Goal: Task Accomplishment & Management: Use online tool/utility

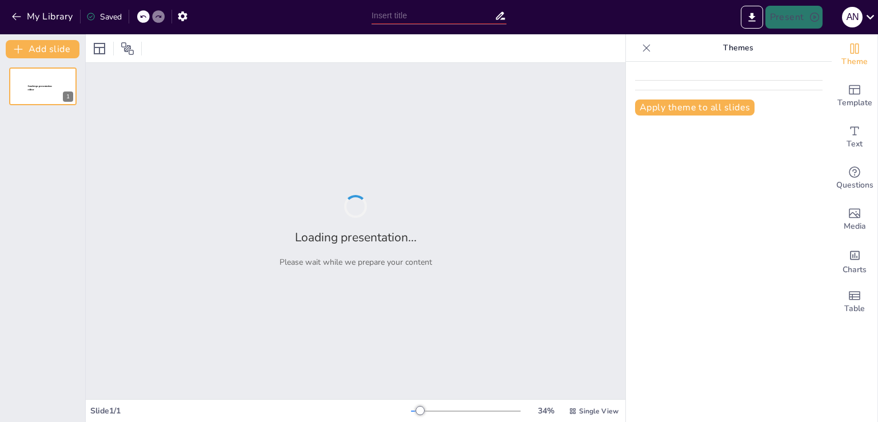
type input "Normativas de Seguridad en Mediciones Eléctricas: Elementos de Protección Perso…"
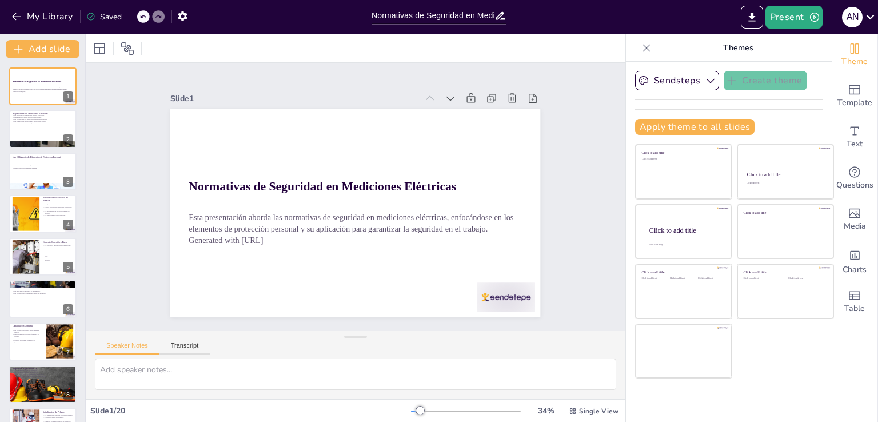
checkbox input "true"
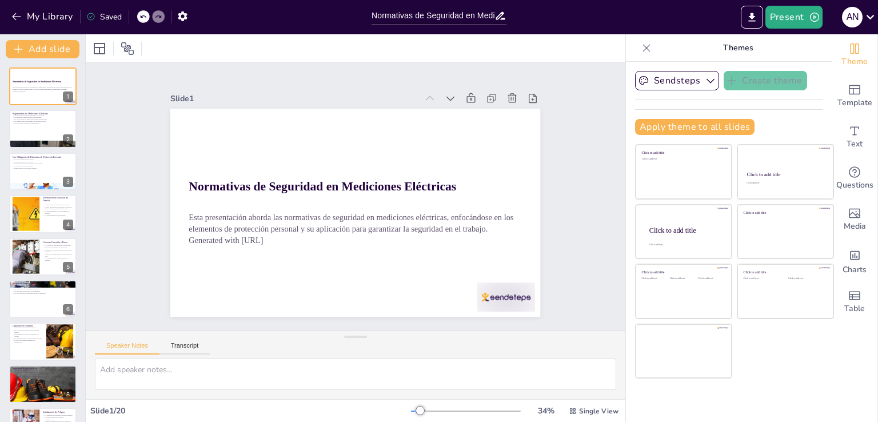
checkbox input "true"
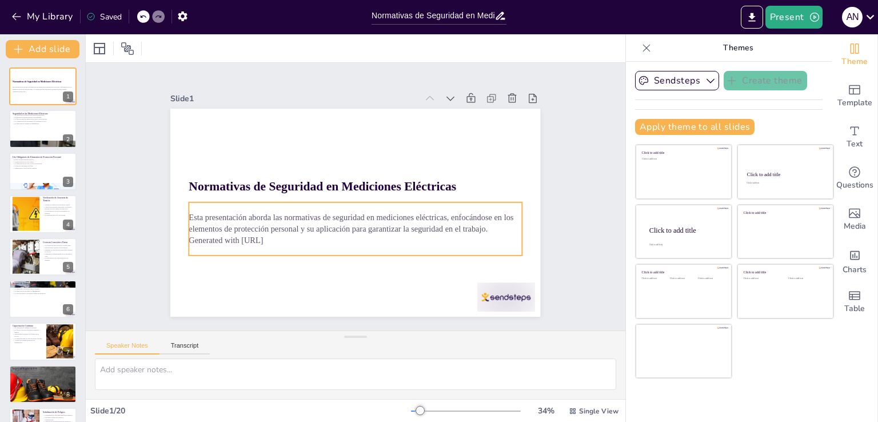
checkbox input "true"
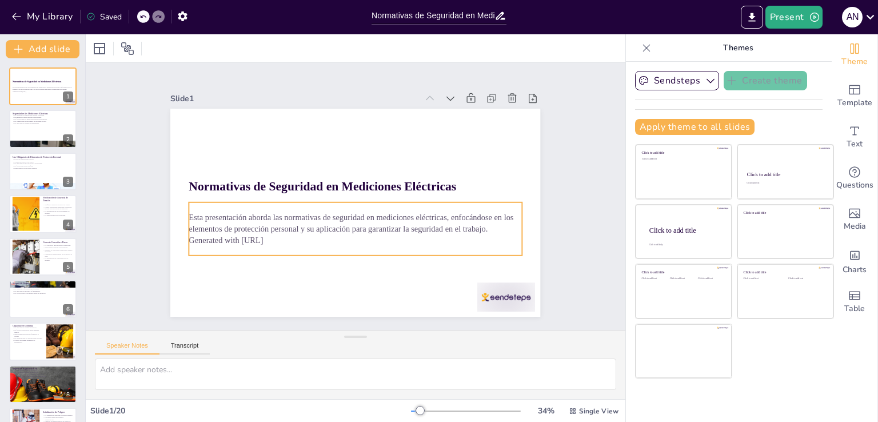
checkbox input "true"
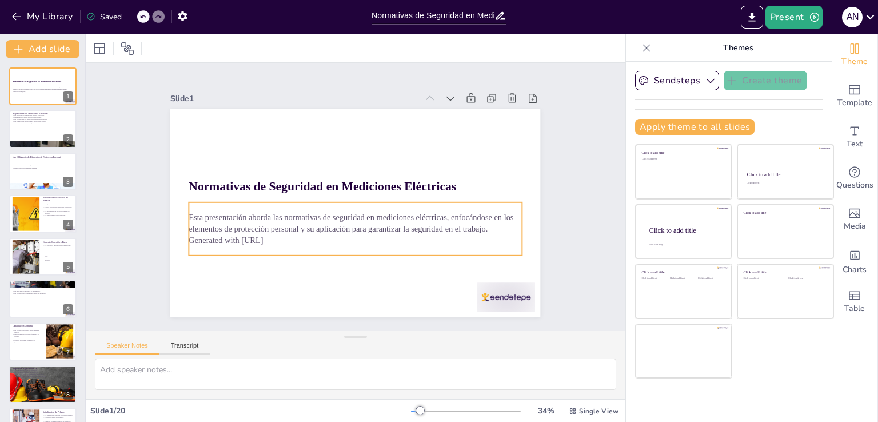
checkbox input "true"
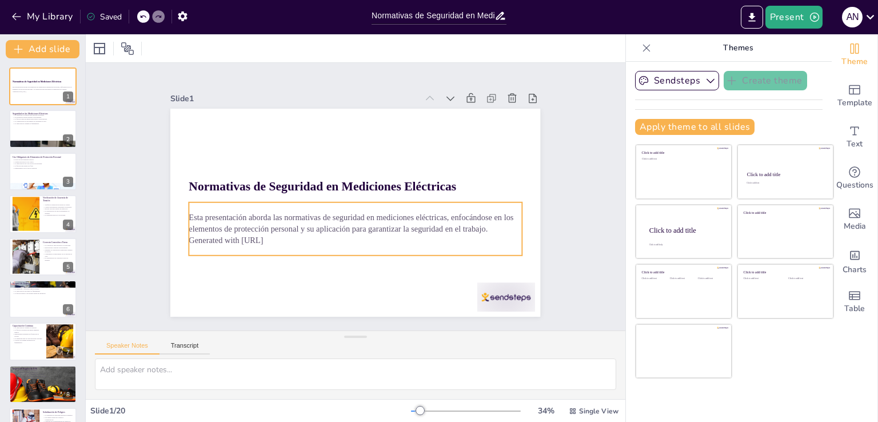
checkbox input "true"
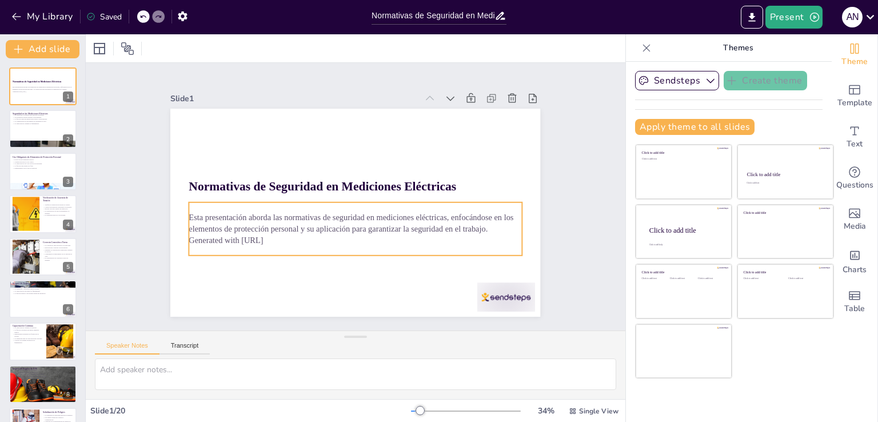
checkbox input "true"
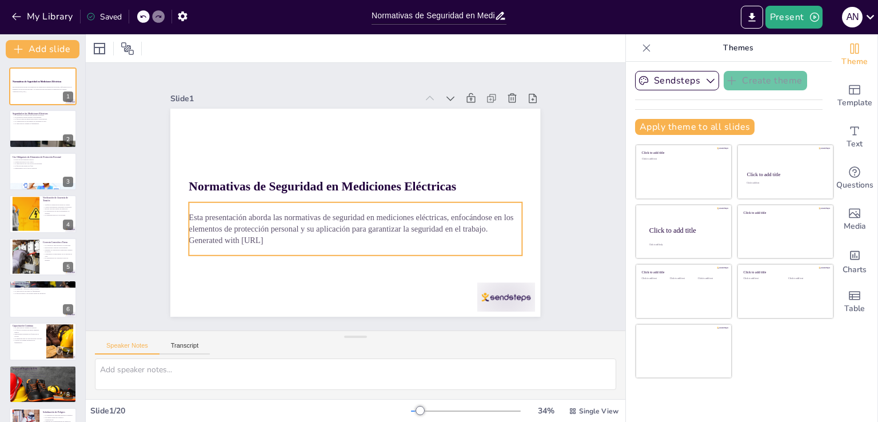
checkbox input "true"
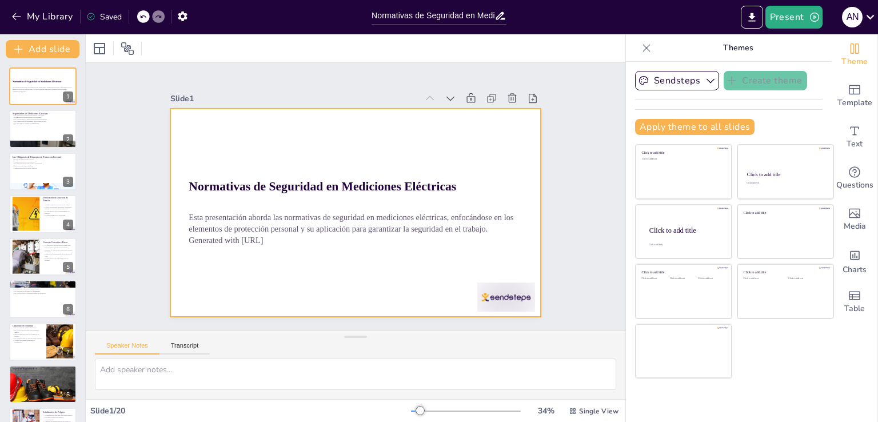
checkbox input "true"
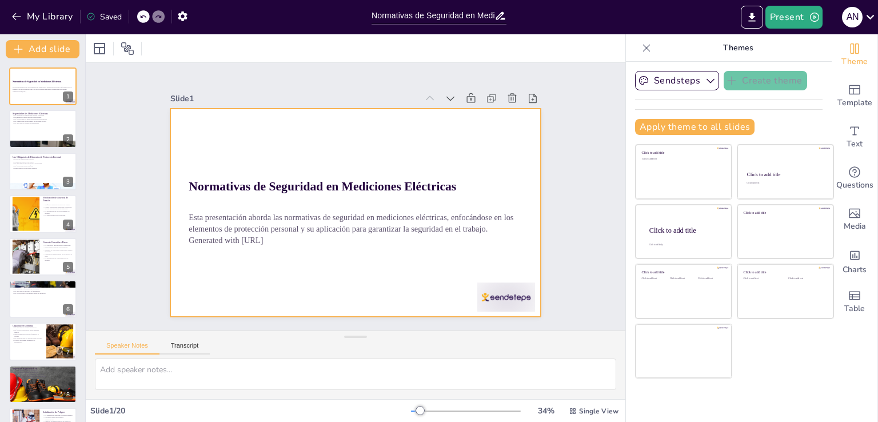
checkbox input "true"
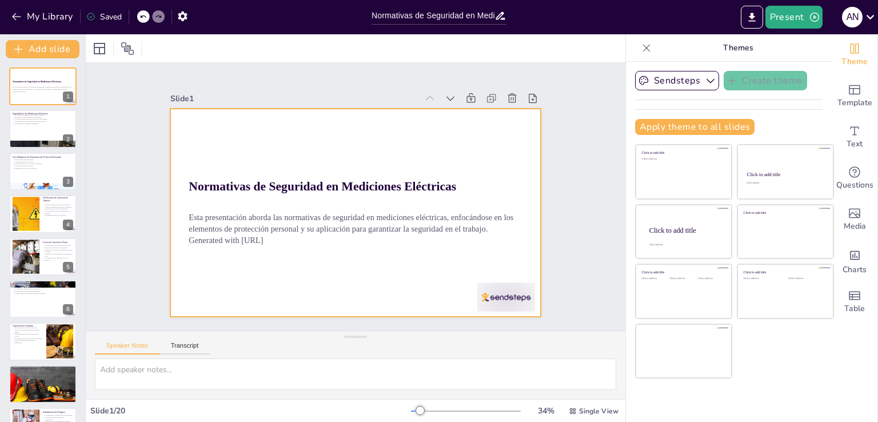
checkbox input "true"
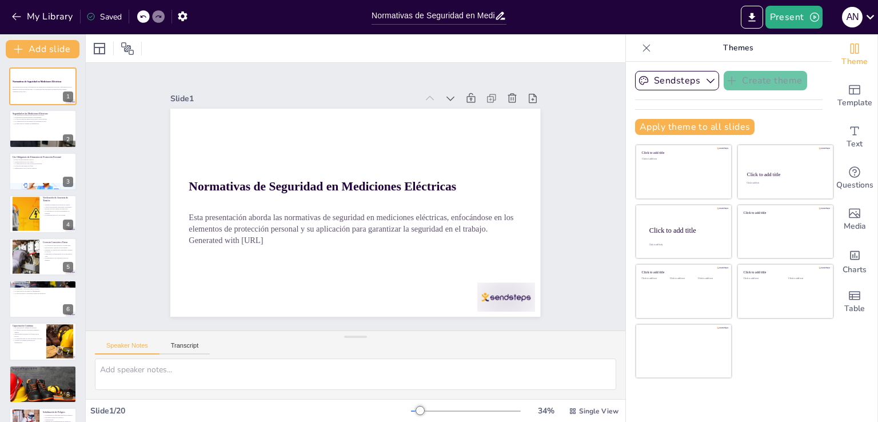
checkbox input "true"
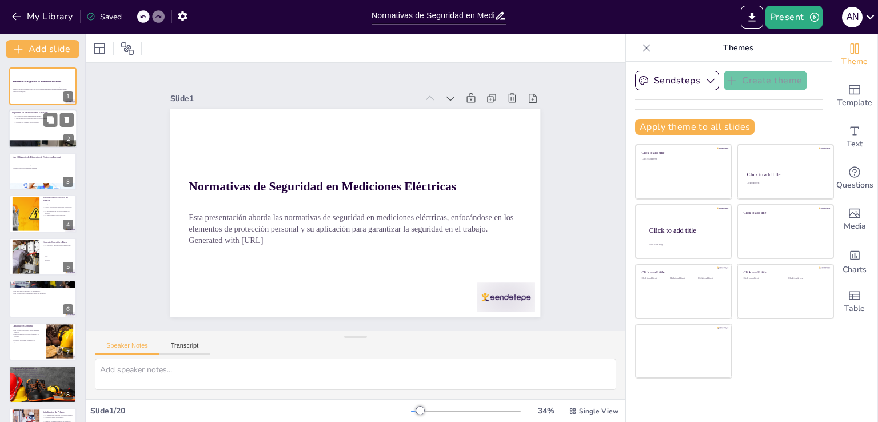
checkbox input "true"
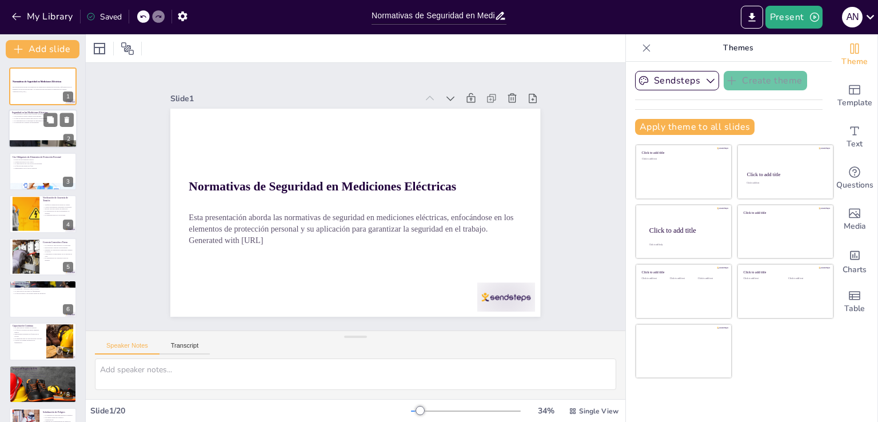
checkbox input "true"
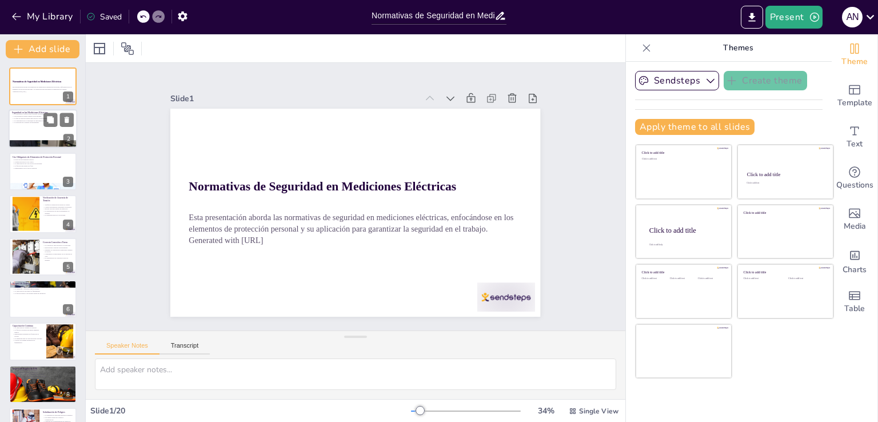
click at [44, 132] on div at bounding box center [43, 129] width 69 height 39
type textarea "La seguridad es un aspecto crítico en el ámbito de las mediciones eléctricas. S…"
checkbox input "true"
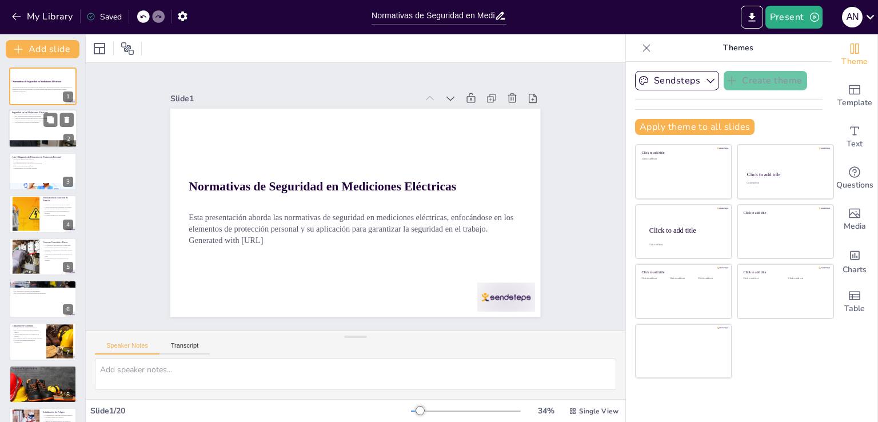
checkbox input "true"
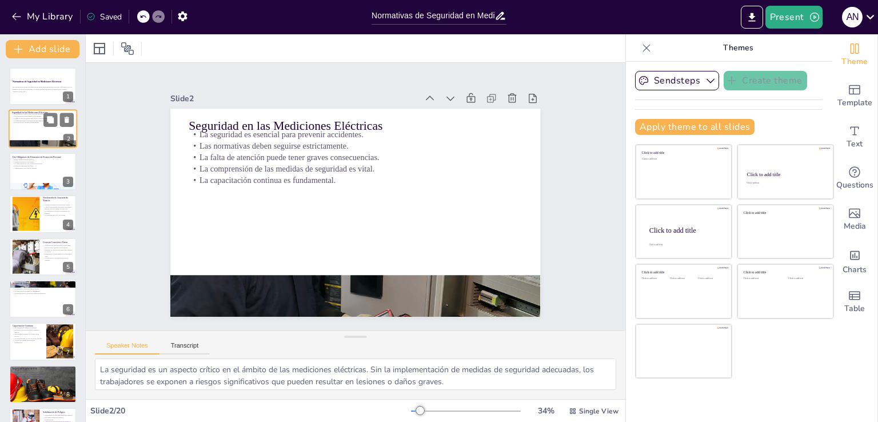
checkbox input "true"
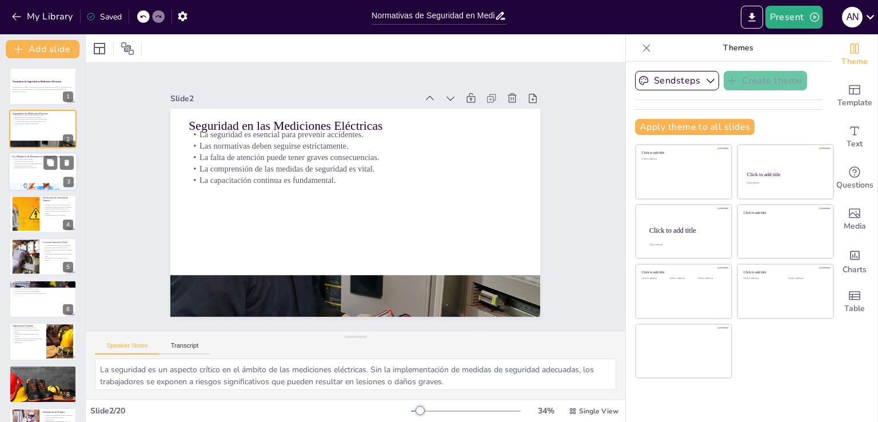
checkbox input "true"
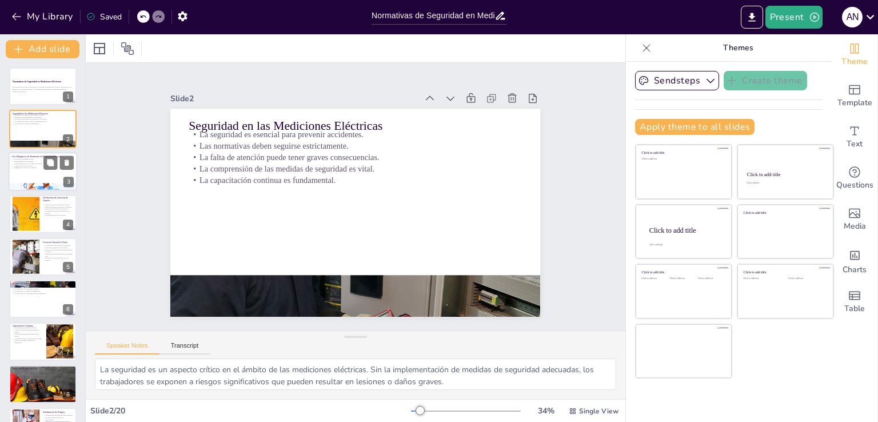
checkbox input "true"
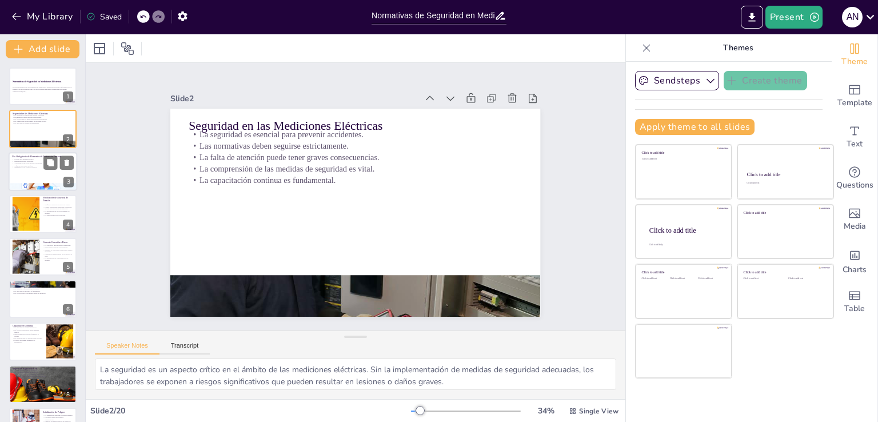
checkbox input "true"
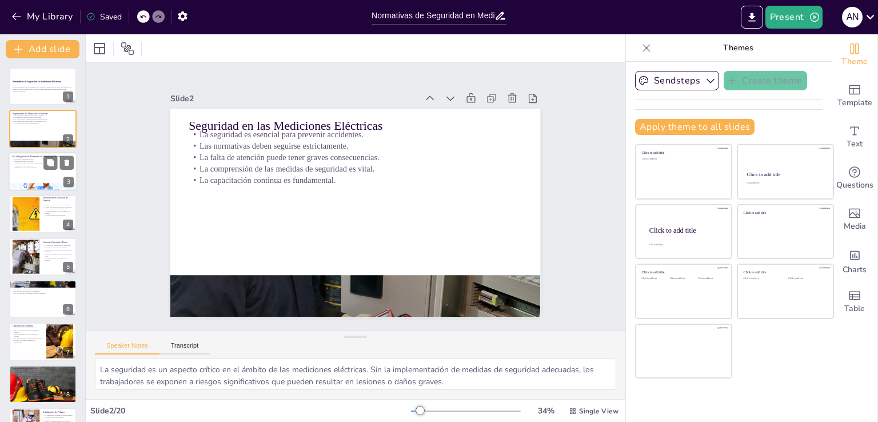
checkbox input "true"
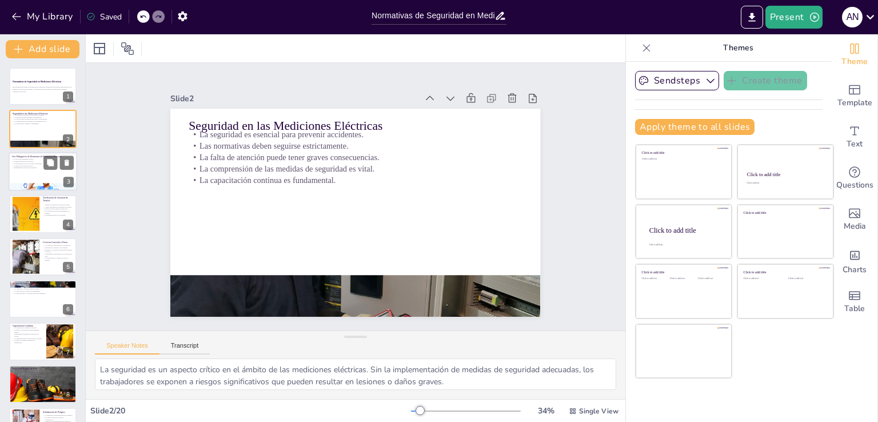
checkbox input "true"
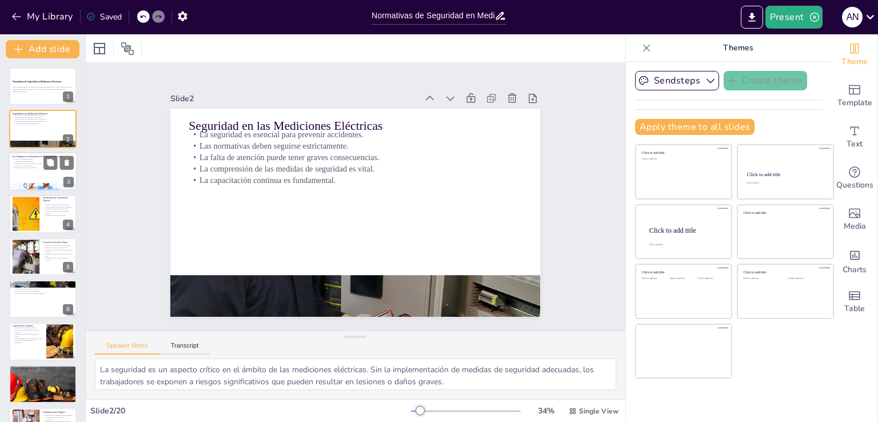
checkbox input "true"
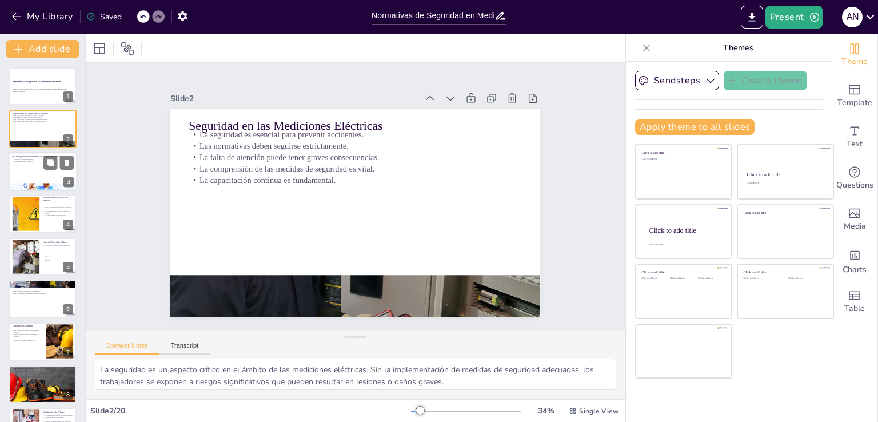
click at [30, 172] on div at bounding box center [43, 171] width 69 height 39
type textarea "Los elementos de protección personal son una barrera crucial entre el trabajado…"
checkbox input "true"
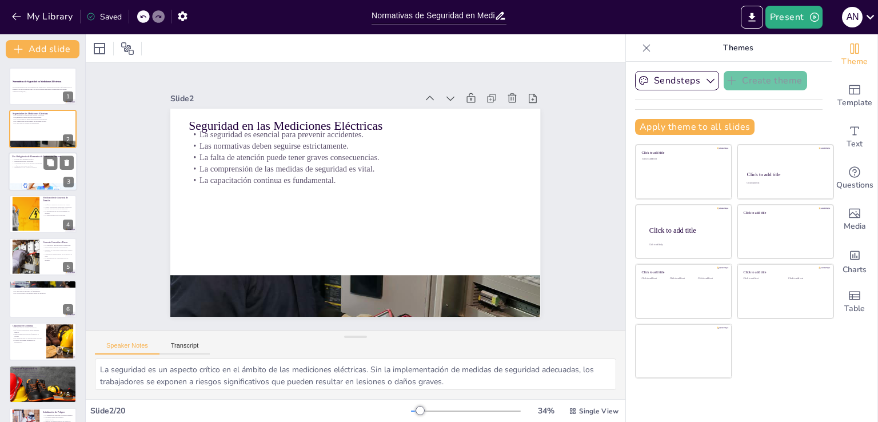
checkbox input "true"
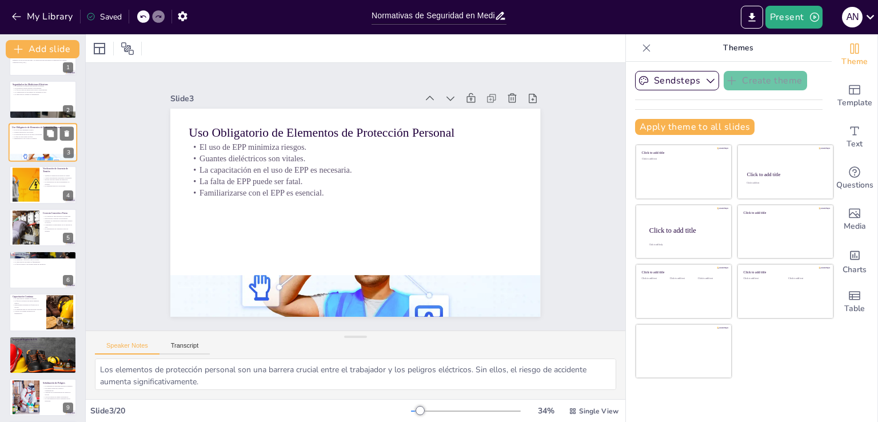
scroll to position [57, 0]
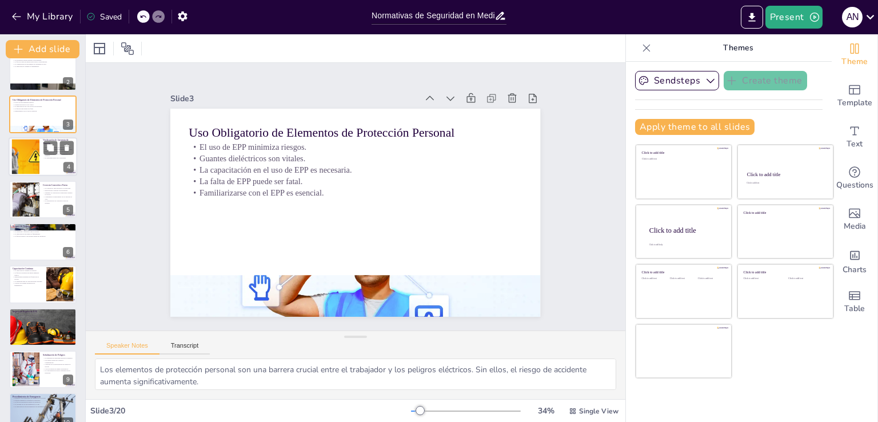
checkbox input "true"
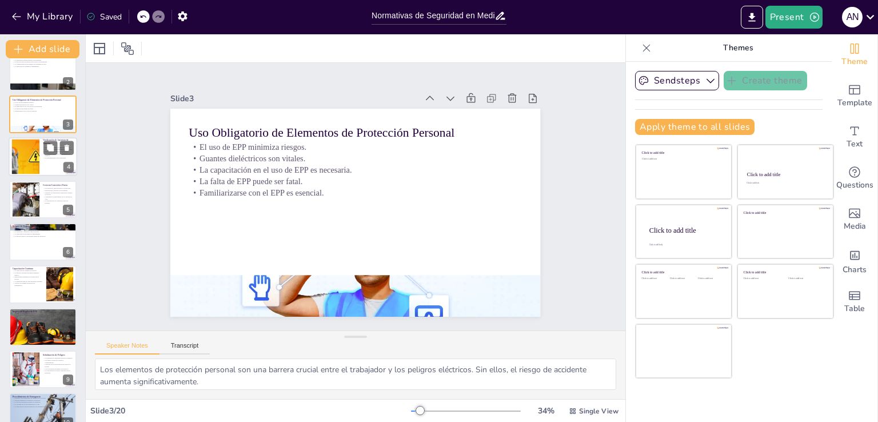
click at [32, 161] on div at bounding box center [25, 156] width 52 height 35
type textarea "La verificación de la ausencia de tensión es una medida de seguridad que puede …"
checkbox input "true"
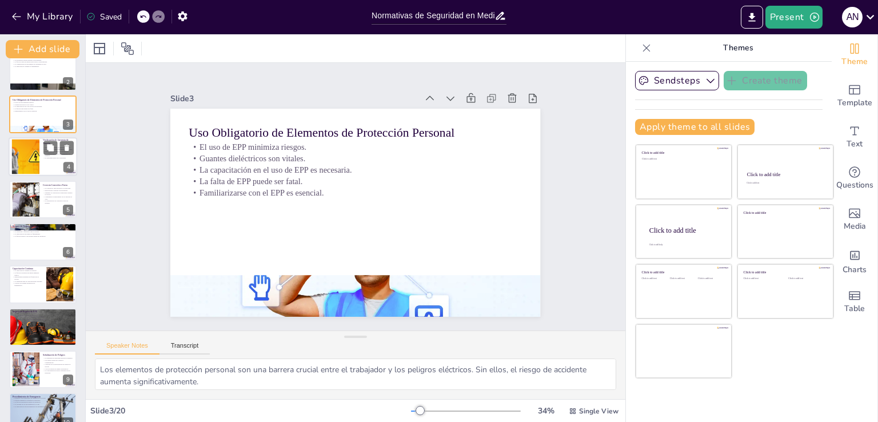
checkbox input "true"
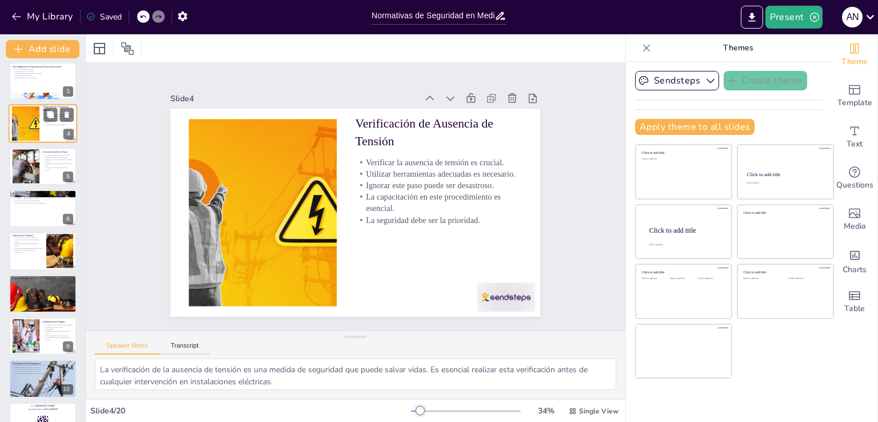
scroll to position [114, 0]
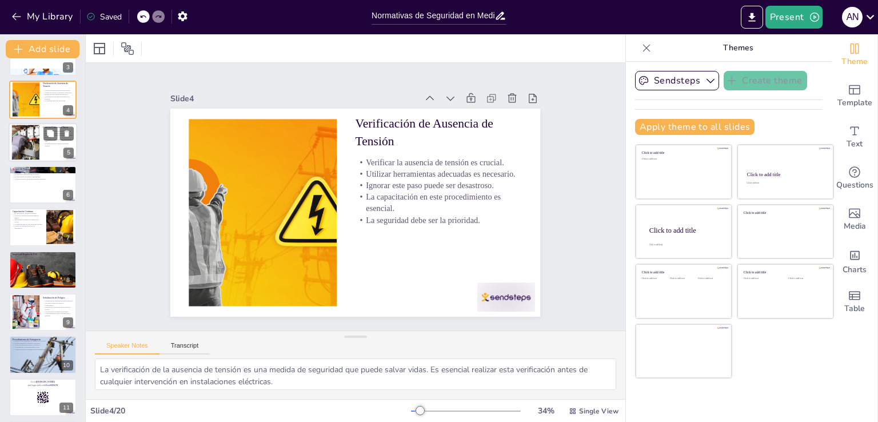
checkbox input "true"
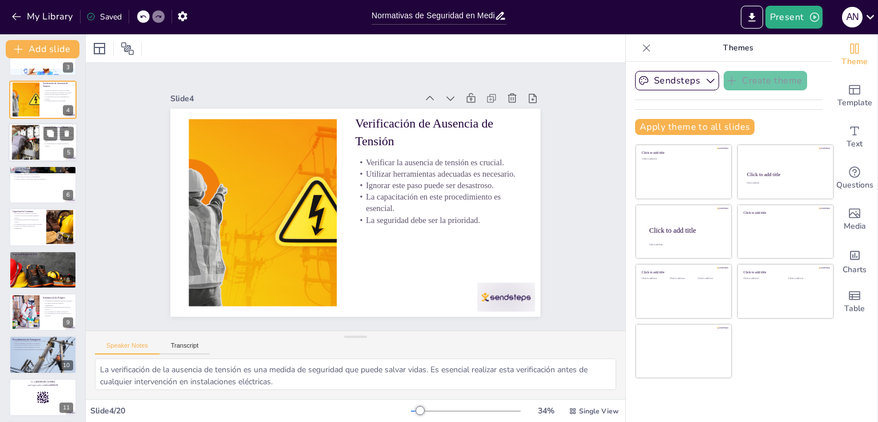
checkbox input "true"
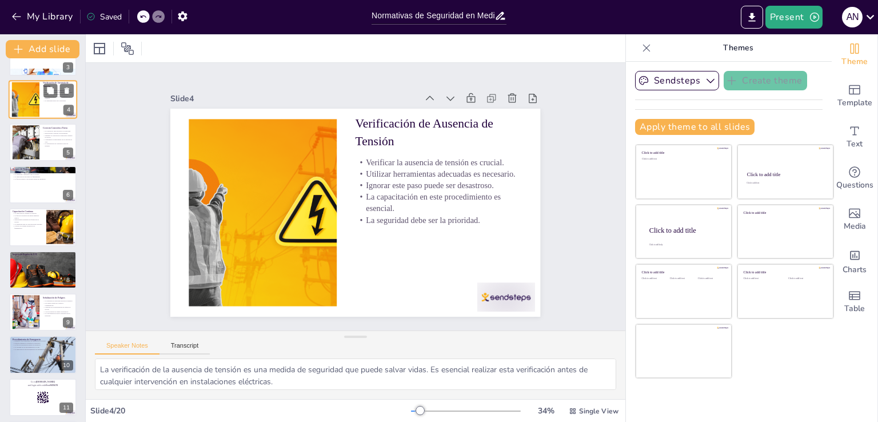
checkbox input "true"
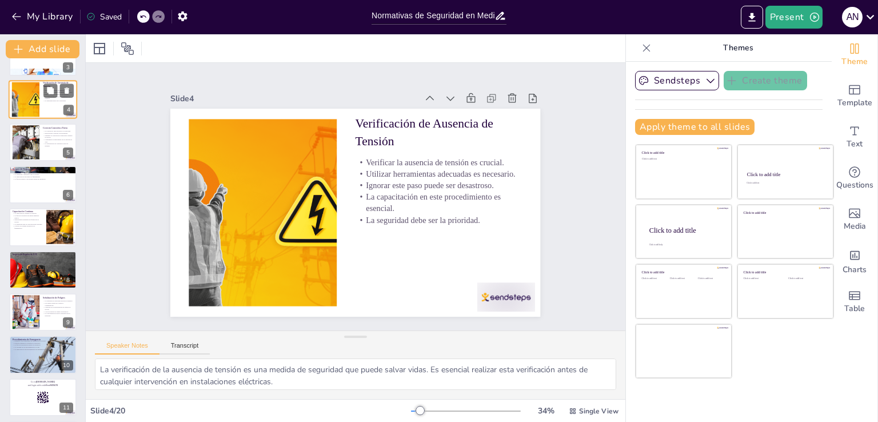
checkbox input "true"
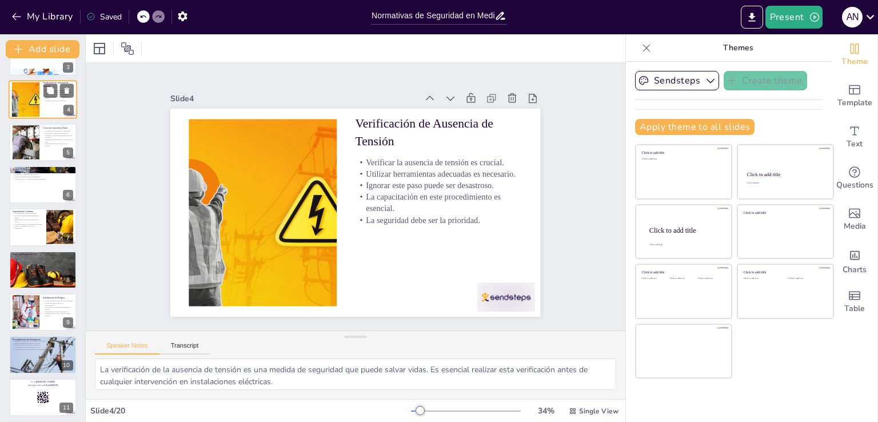
checkbox input "true"
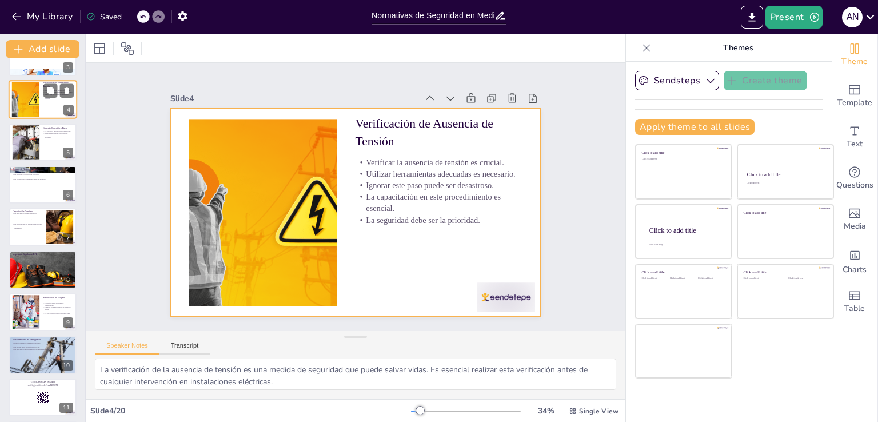
checkbox input "true"
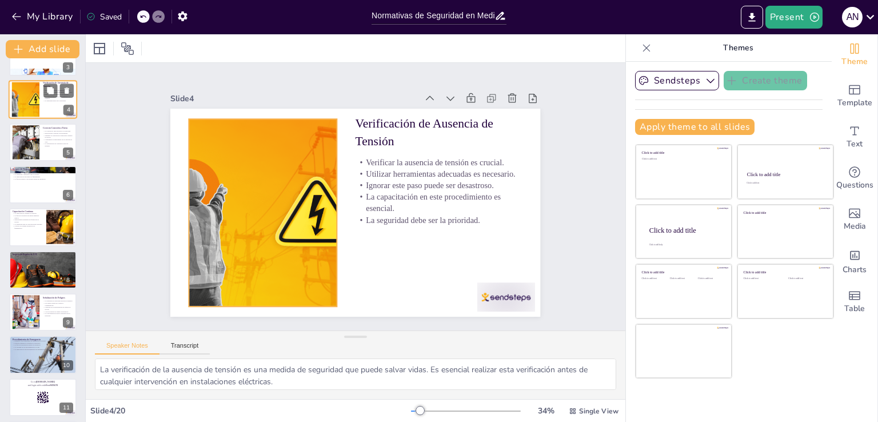
click at [32, 101] on div at bounding box center [25, 99] width 52 height 35
checkbox input "true"
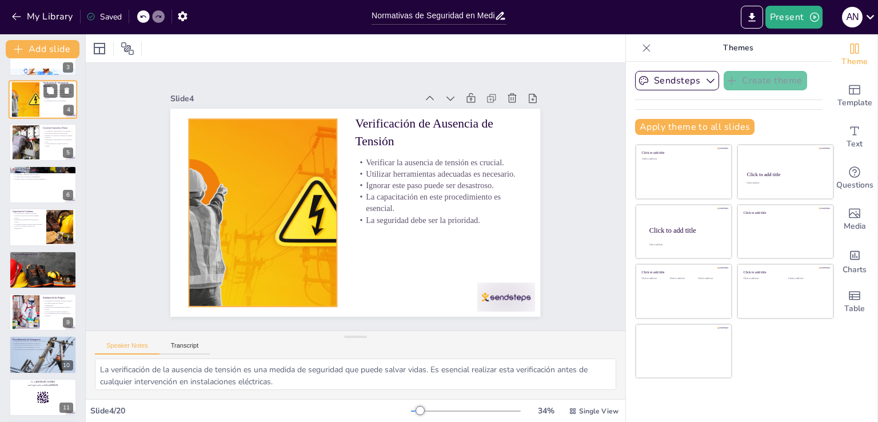
checkbox input "true"
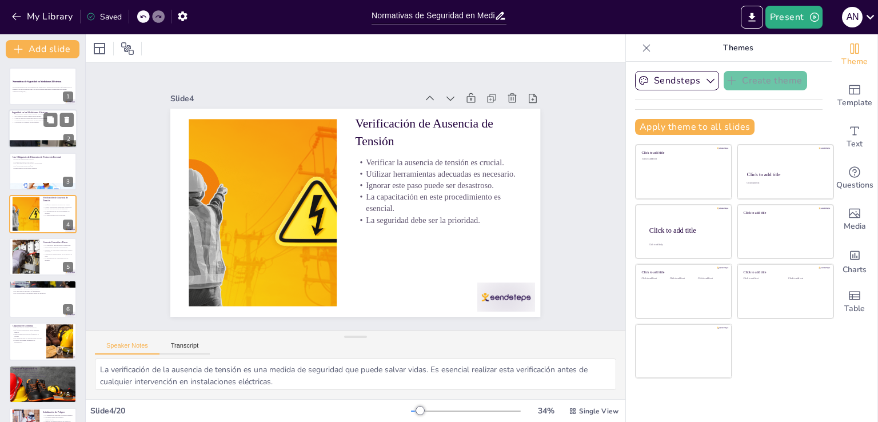
checkbox input "true"
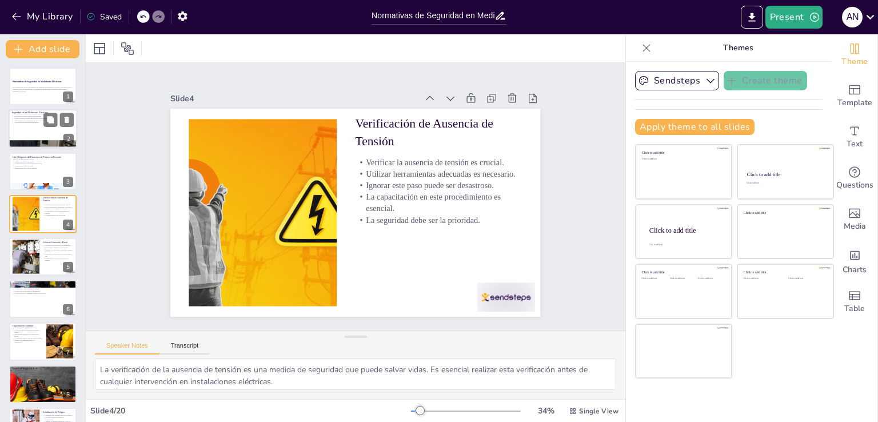
checkbox input "true"
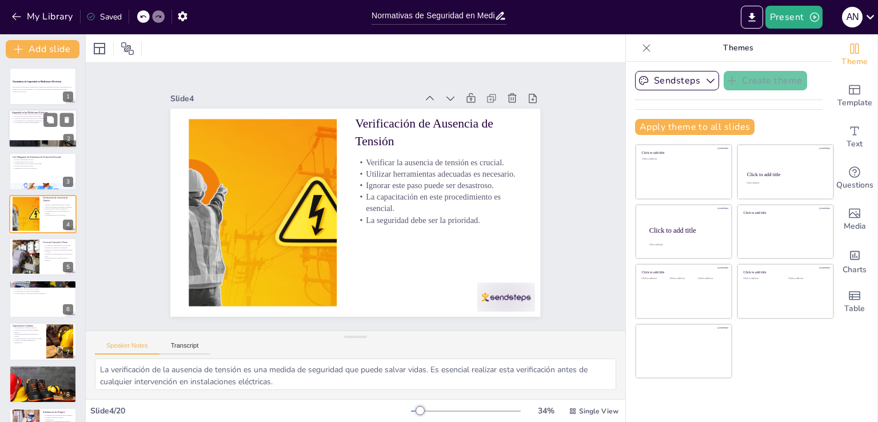
checkbox input "true"
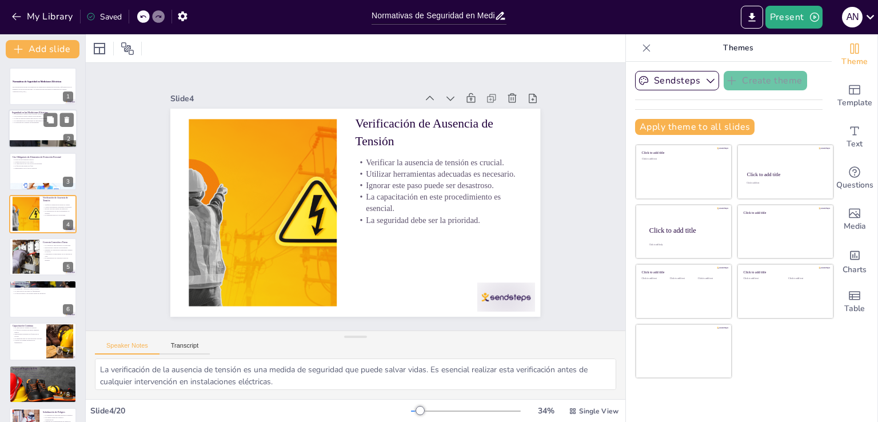
checkbox input "true"
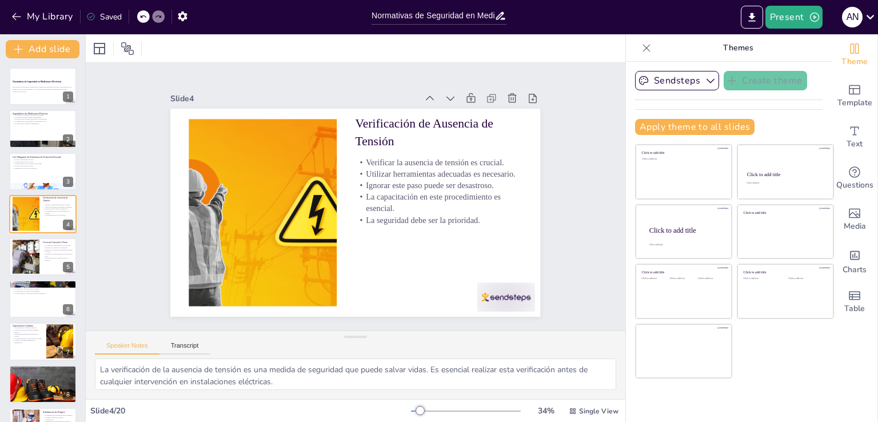
checkbox input "true"
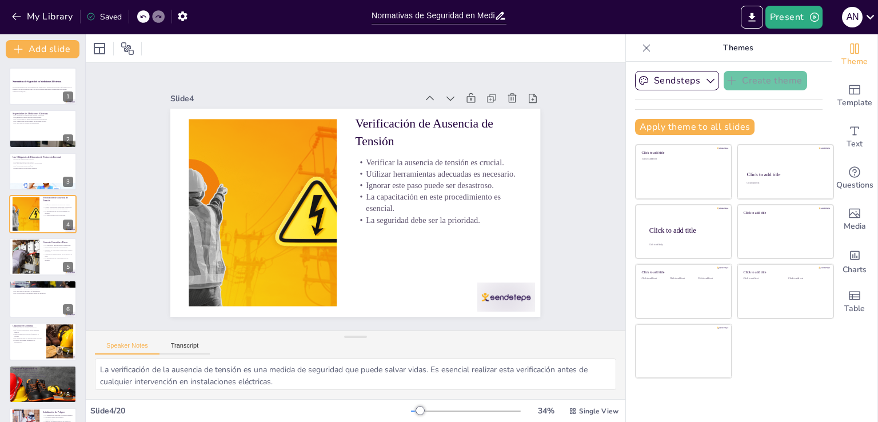
checkbox input "true"
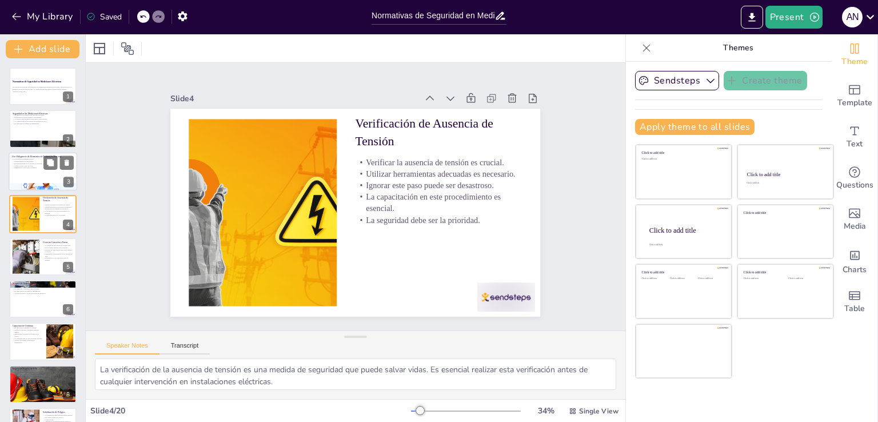
checkbox input "true"
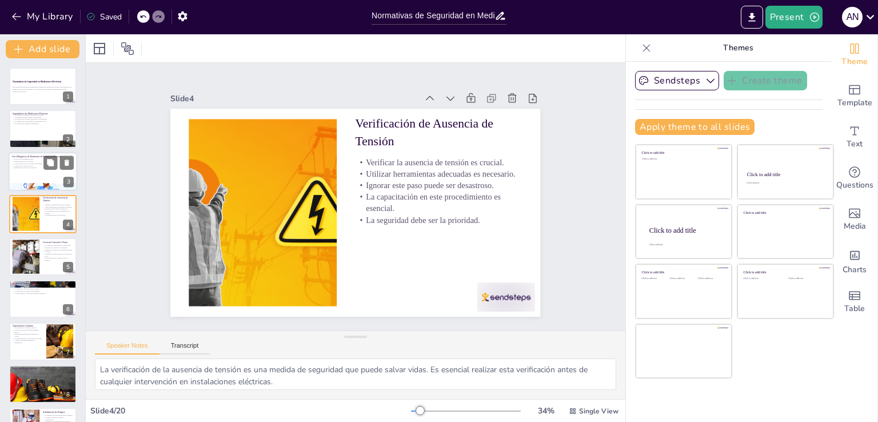
checkbox input "true"
click at [29, 158] on p "El uso de EPP minimiza riesgos." at bounding box center [43, 159] width 62 height 2
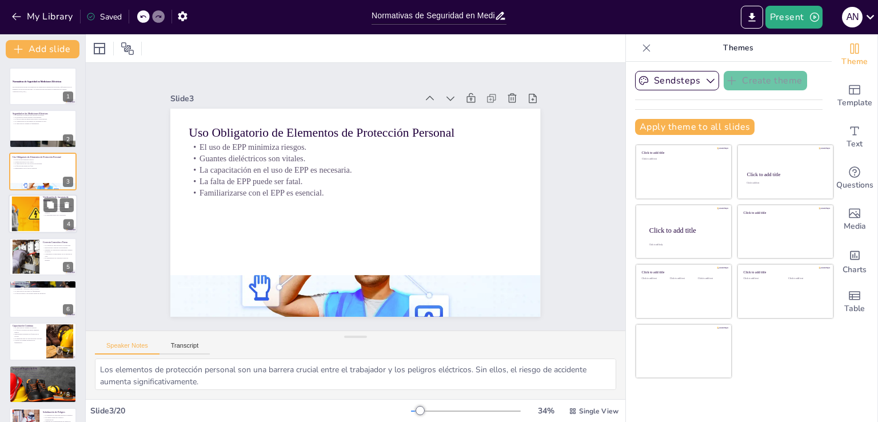
click at [30, 214] on div at bounding box center [25, 214] width 52 height 35
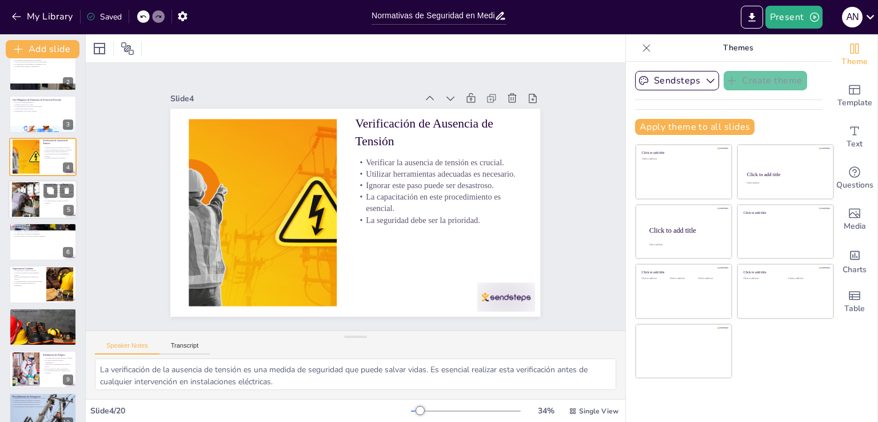
click at [28, 197] on div at bounding box center [25, 199] width 87 height 35
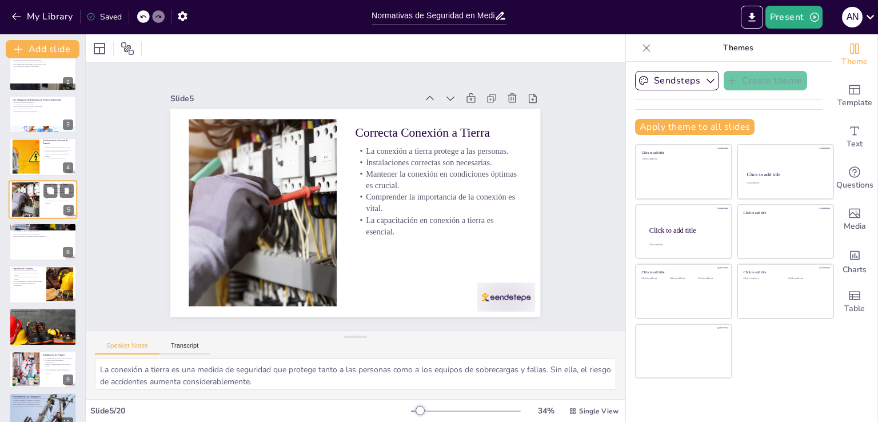
scroll to position [16, 0]
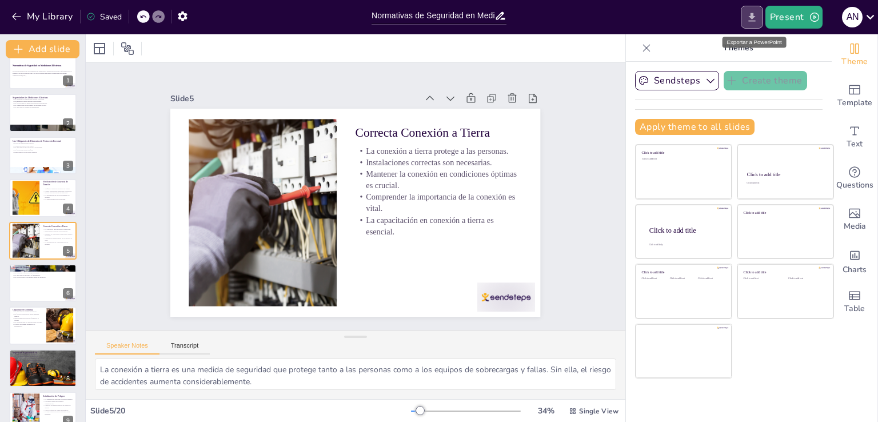
click at [749, 21] on icon "Export to PowerPoint" at bounding box center [752, 17] width 12 height 12
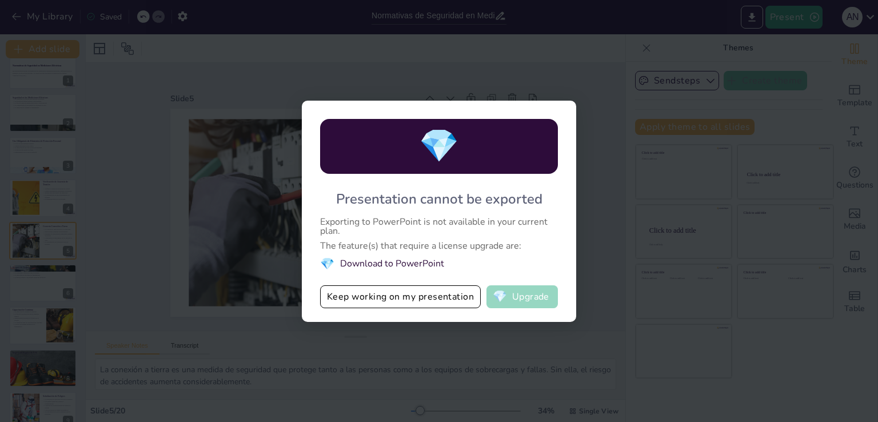
click at [514, 297] on button "💎 Upgrade" at bounding box center [521, 296] width 71 height 23
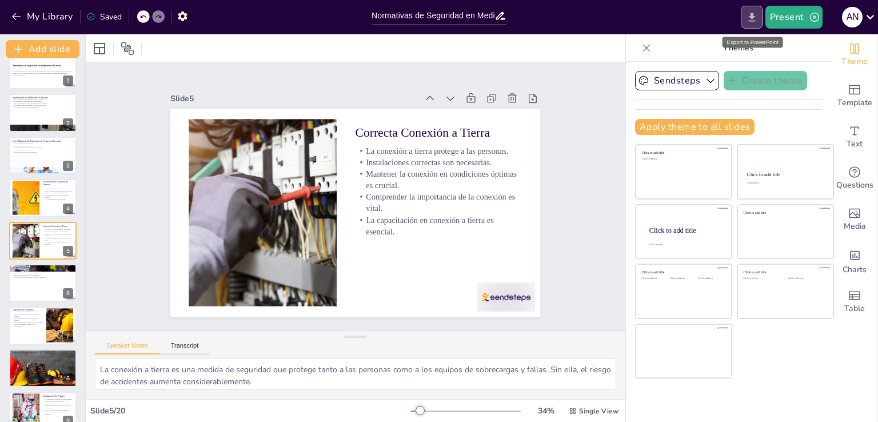
click at [749, 21] on icon "Export to PowerPoint" at bounding box center [752, 17] width 12 height 12
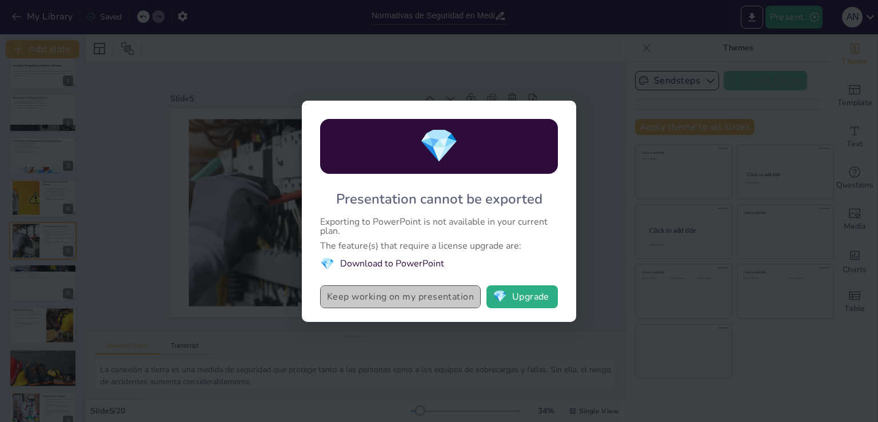
click at [371, 295] on button "Keep working on my presentation" at bounding box center [400, 296] width 161 height 23
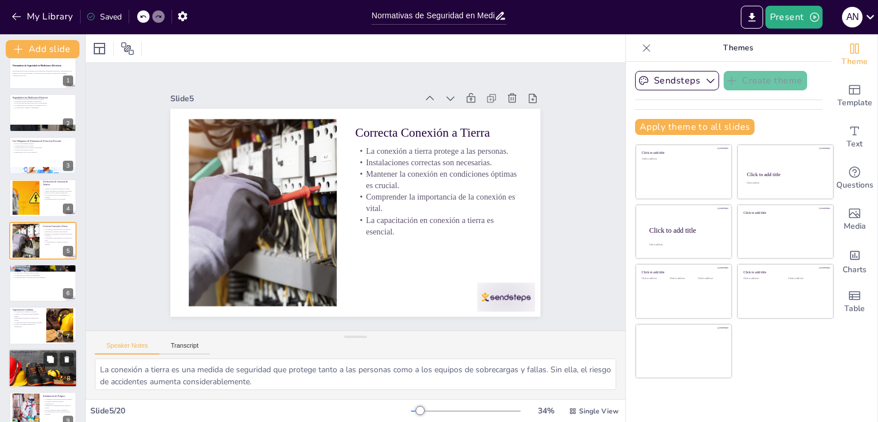
click at [30, 370] on div at bounding box center [42, 368] width 77 height 39
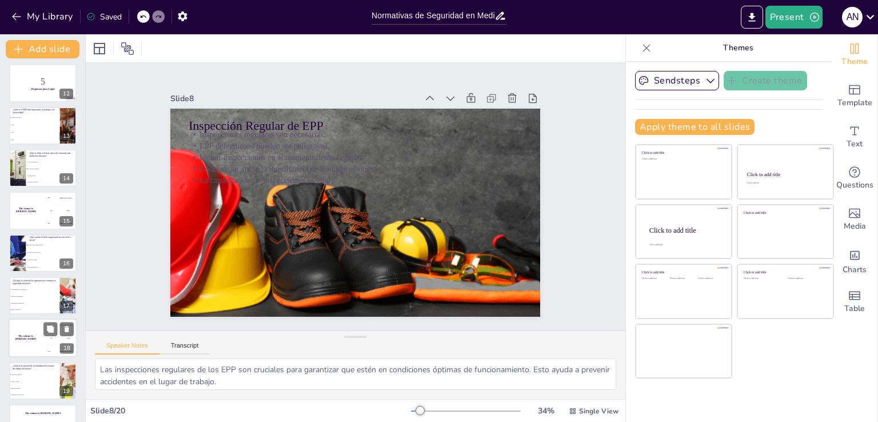
scroll to position [500, 0]
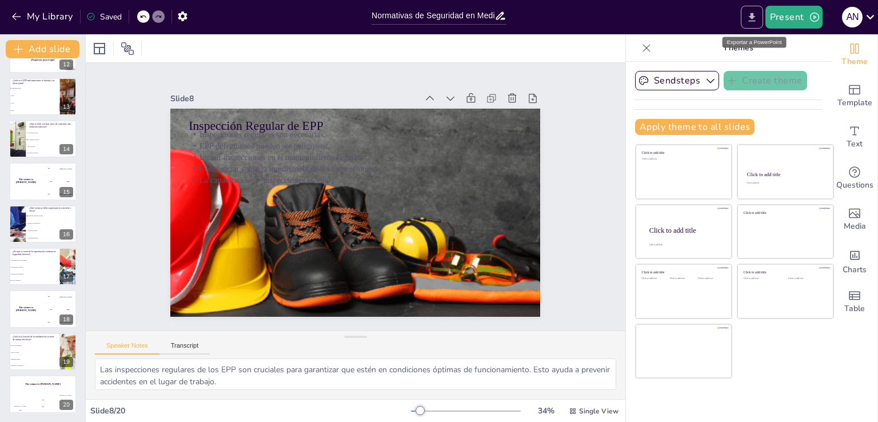
click at [757, 23] on button "Export to PowerPoint" at bounding box center [752, 17] width 22 height 23
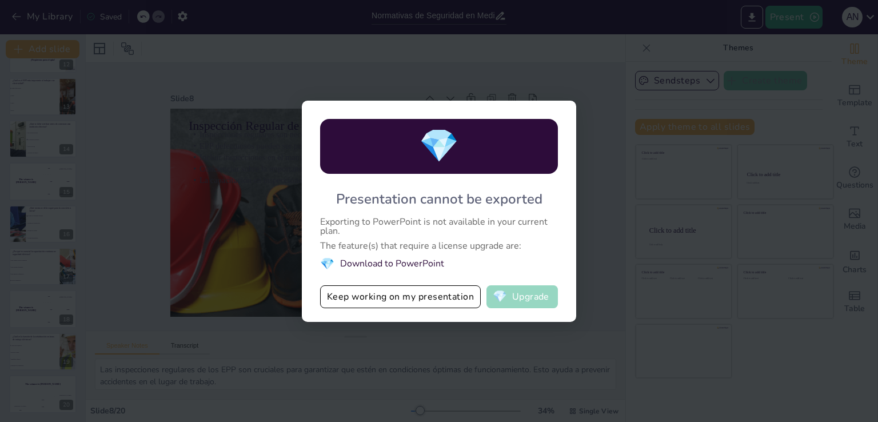
click at [537, 301] on button "💎 Upgrade" at bounding box center [521, 296] width 71 height 23
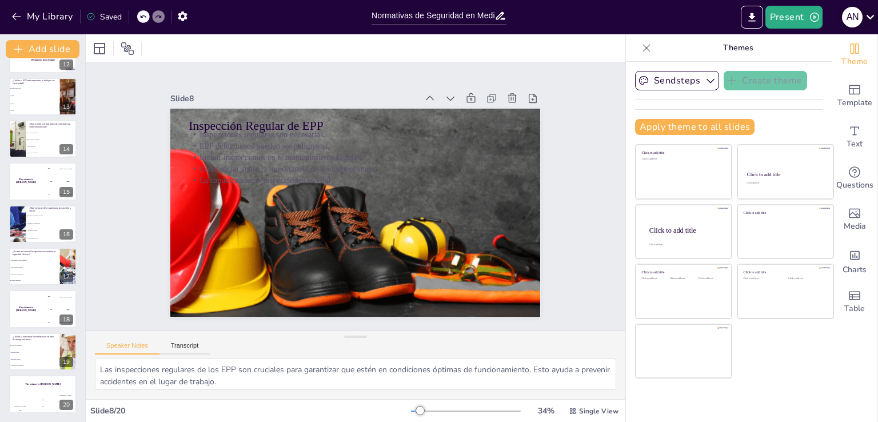
click at [872, 20] on icon at bounding box center [869, 16] width 15 height 15
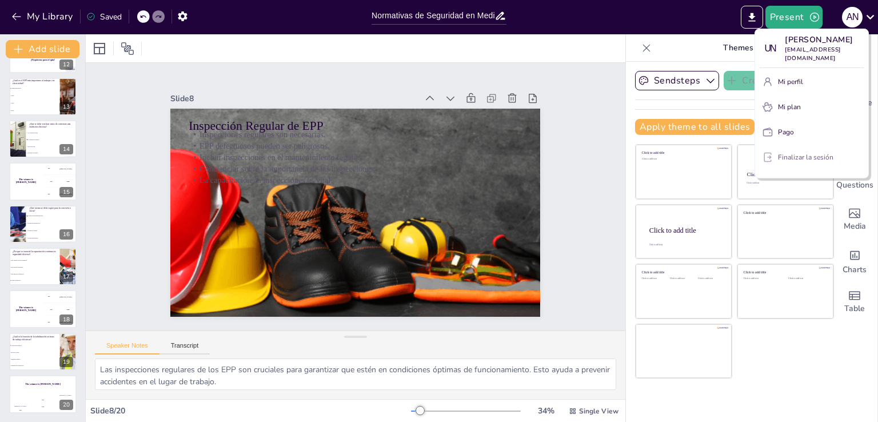
click at [809, 162] on font "Finalizar la sesión" at bounding box center [805, 157] width 55 height 9
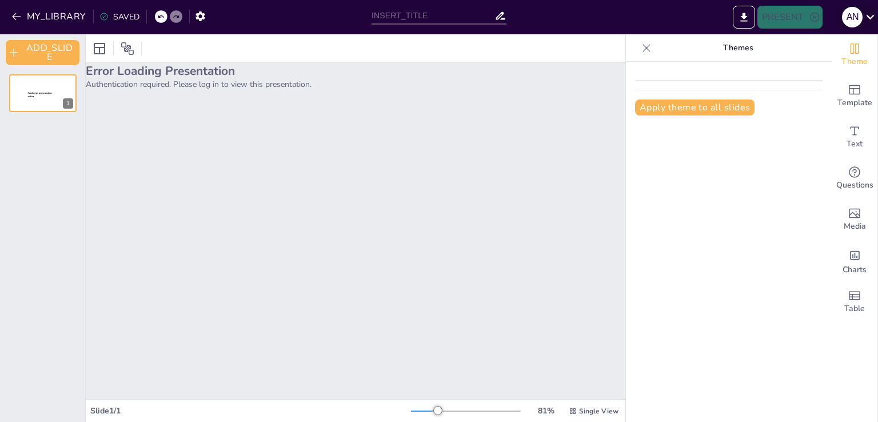
click at [872, 23] on icon at bounding box center [869, 16] width 15 height 15
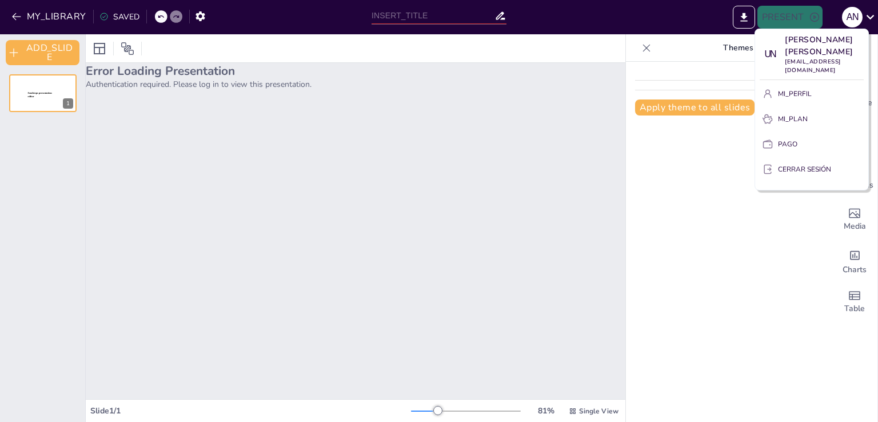
click at [786, 169] on font "CERRAR SESIÓN" at bounding box center [804, 169] width 53 height 9
